Goal: Task Accomplishment & Management: Manage account settings

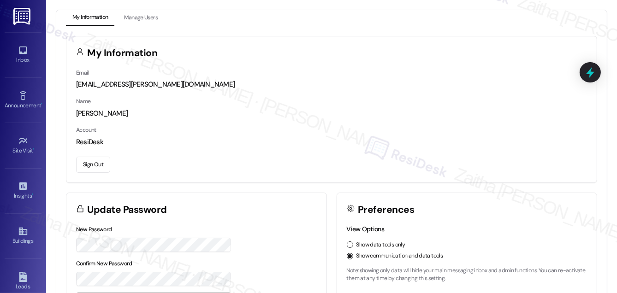
click at [91, 165] on button "Sign Out" at bounding box center [93, 165] width 34 height 16
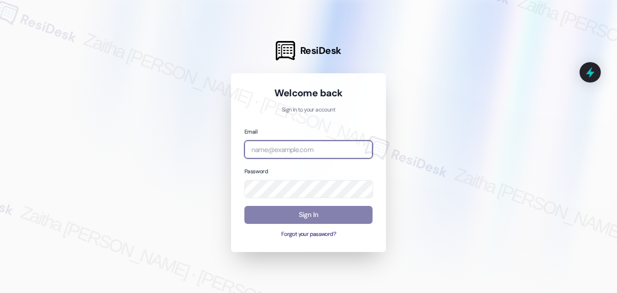
click at [307, 150] on input "email" at bounding box center [308, 150] width 128 height 18
type input "avita"
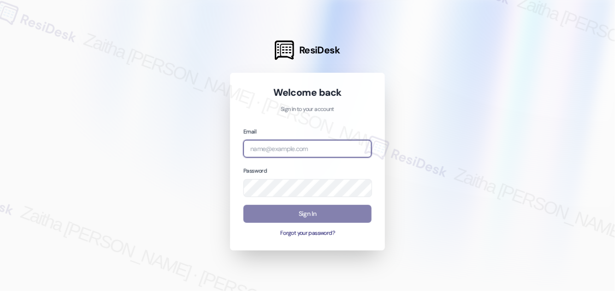
click at [269, 148] on input "email" at bounding box center [307, 149] width 128 height 18
type input "[EMAIL_ADDRESS][PERSON_NAME][DOMAIN_NAME]"
